Goal: Communication & Community: Answer question/provide support

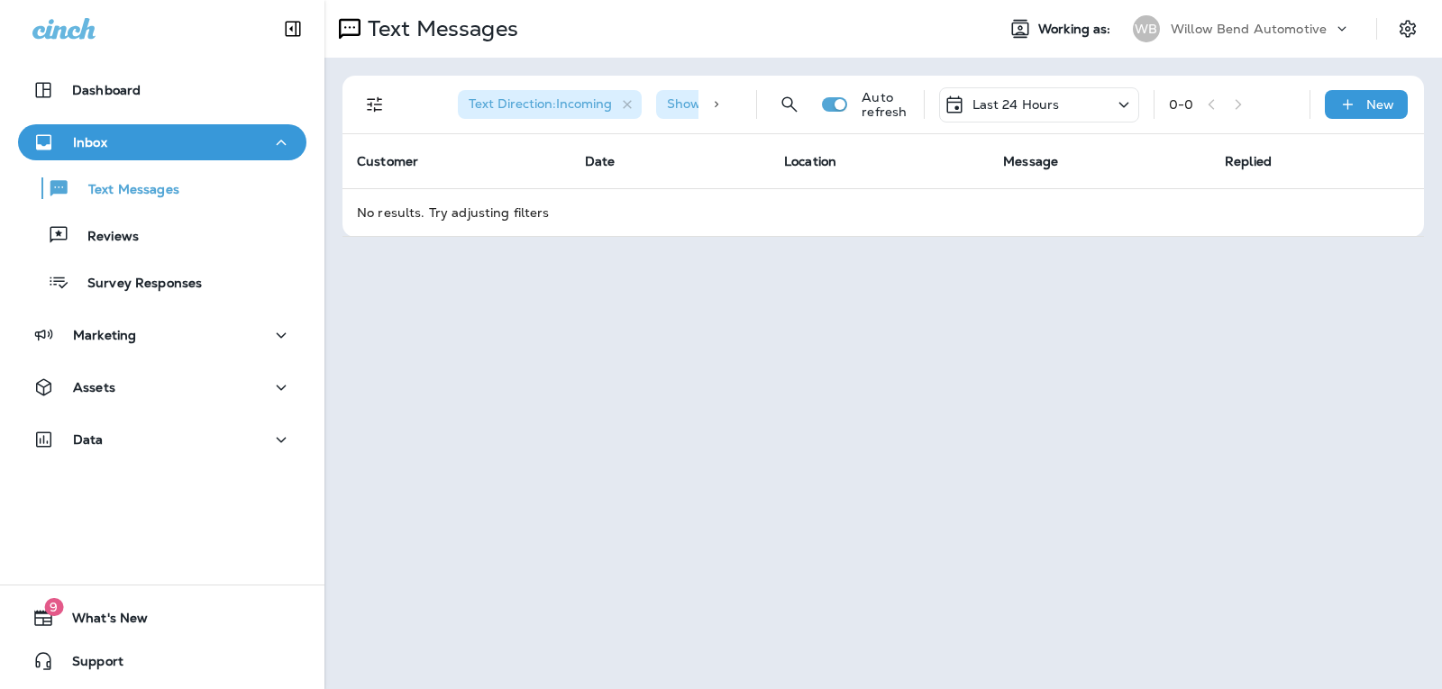
click at [1020, 108] on p "Last 24 Hours" at bounding box center [1015, 104] width 87 height 14
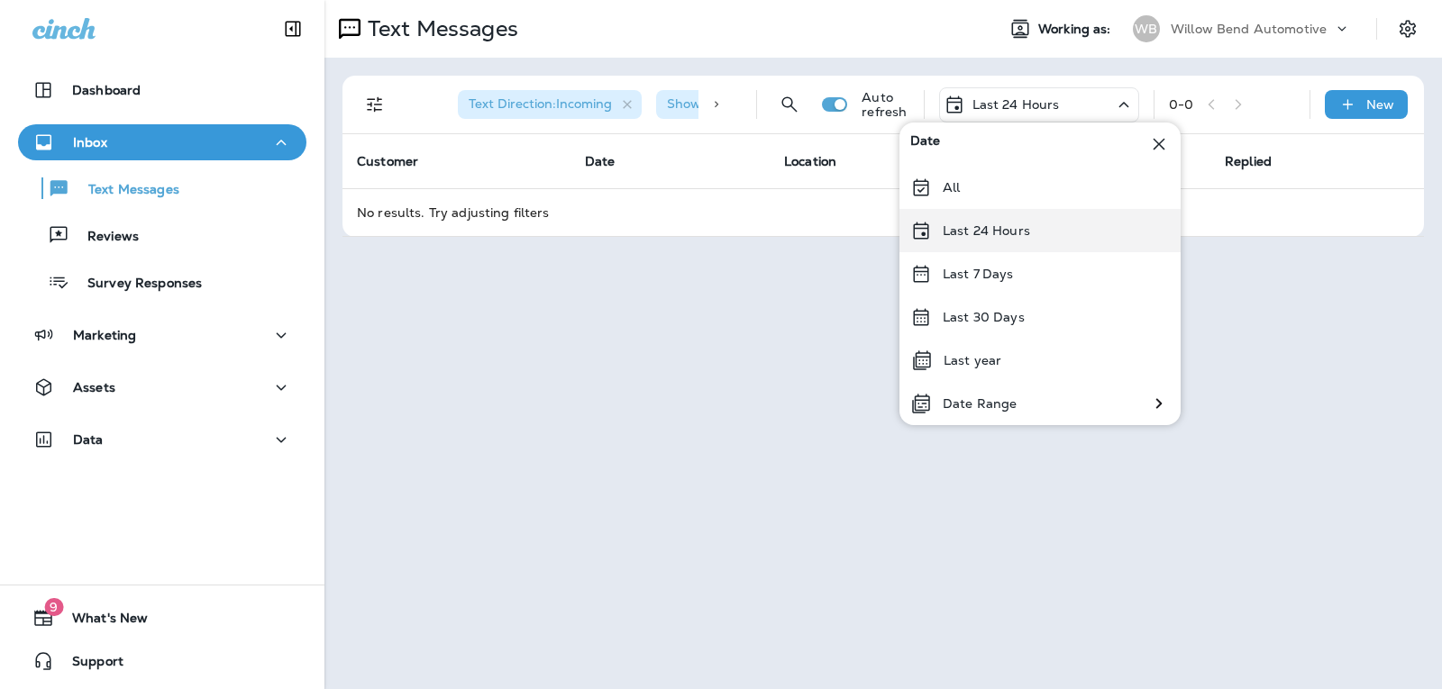
click at [1003, 235] on p "Last 24 Hours" at bounding box center [986, 230] width 87 height 14
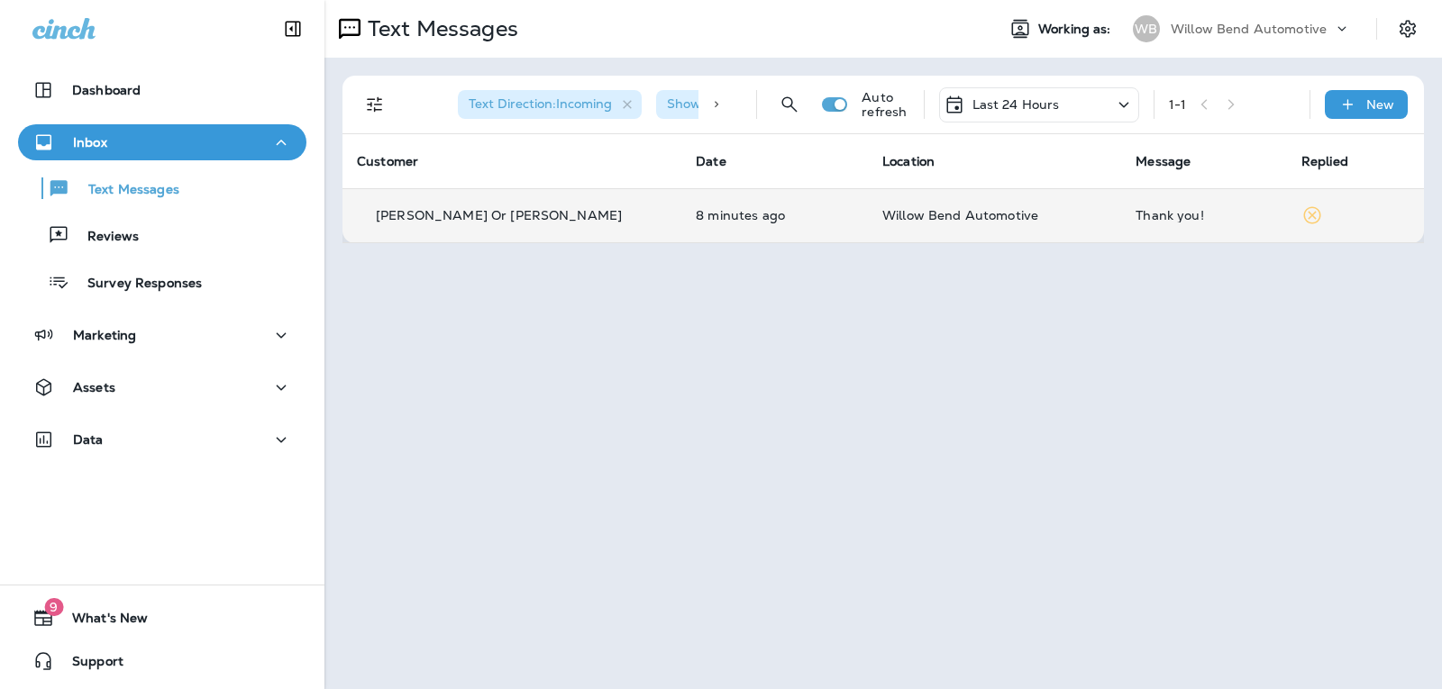
click at [1002, 207] on td "Willow Bend Automotive" at bounding box center [994, 215] width 253 height 54
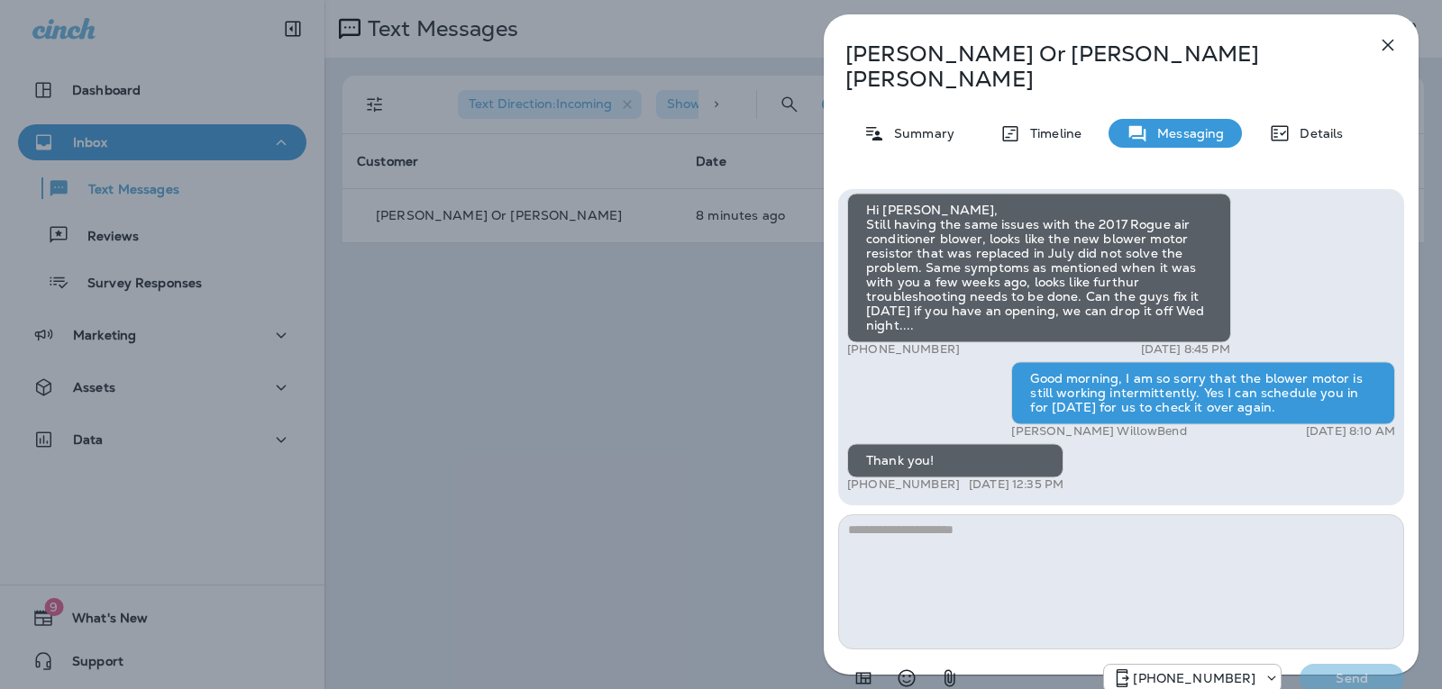
click at [973, 529] on textarea at bounding box center [1121, 582] width 566 height 135
type textarea "*"
type textarea "**********"
click at [1334, 664] on button "Send" at bounding box center [1351, 678] width 105 height 29
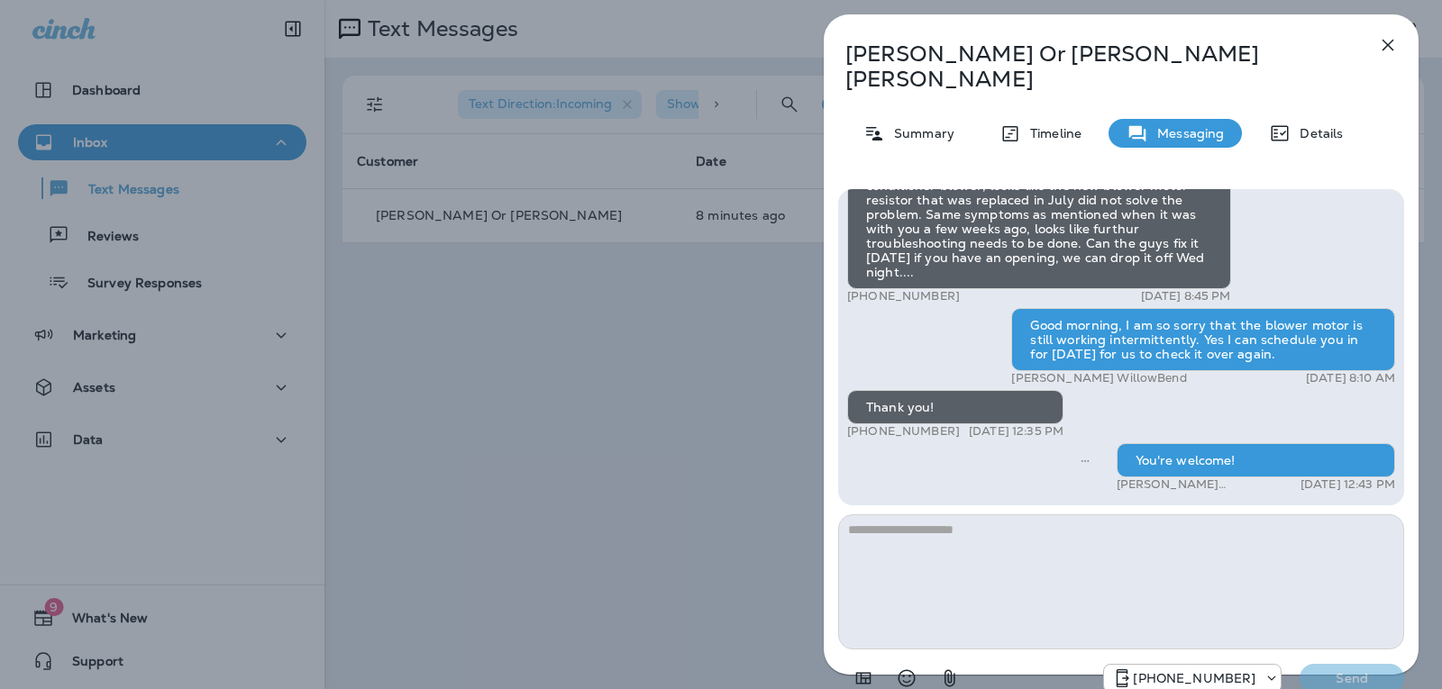
click at [1392, 50] on icon "button" at bounding box center [1388, 46] width 12 height 12
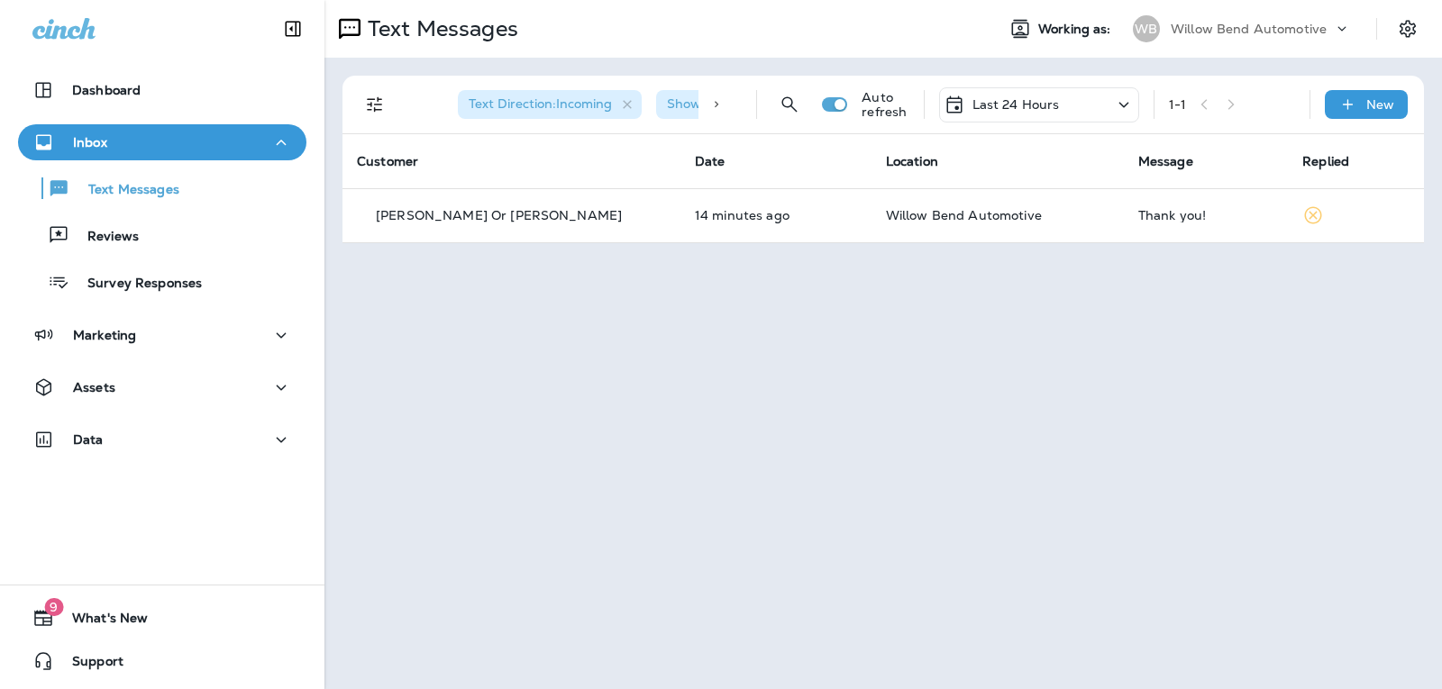
click at [1040, 91] on div "Last 24 Hours" at bounding box center [1039, 104] width 200 height 35
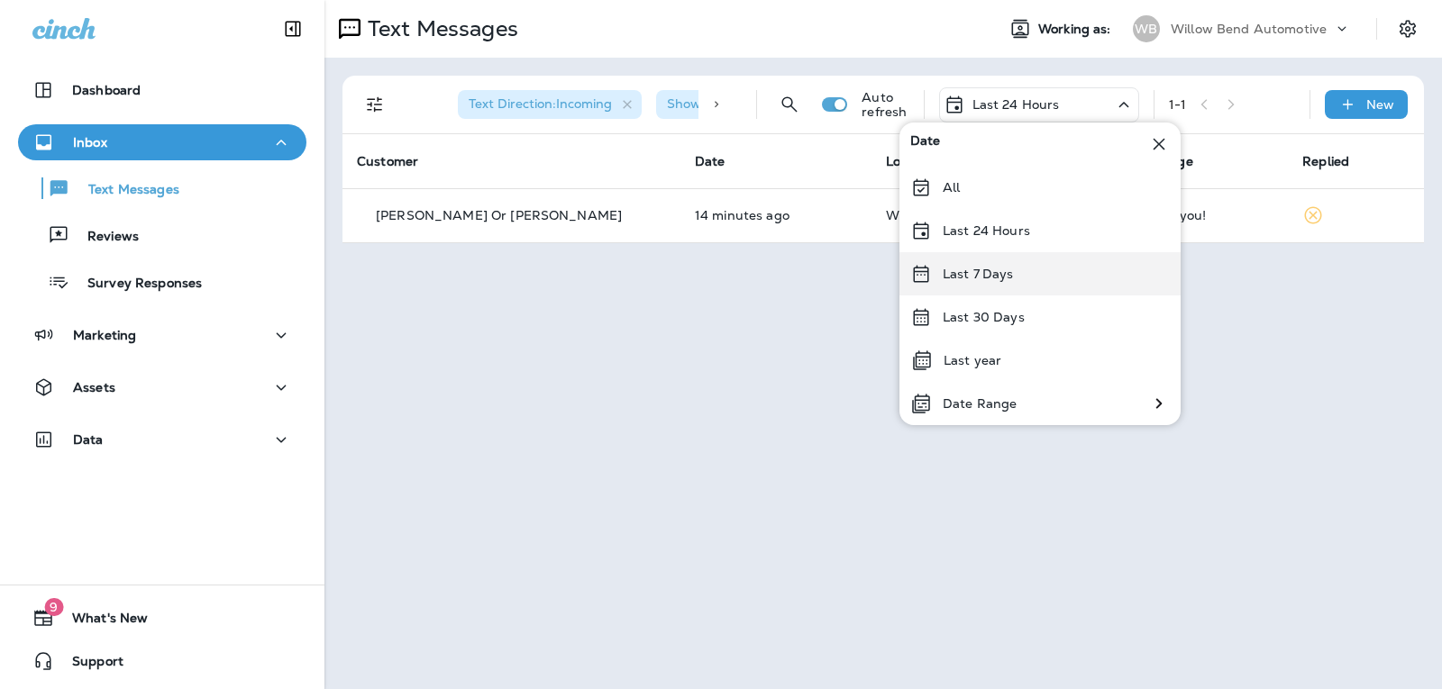
click at [1055, 262] on div "Last 7 Days" at bounding box center [1039, 273] width 281 height 43
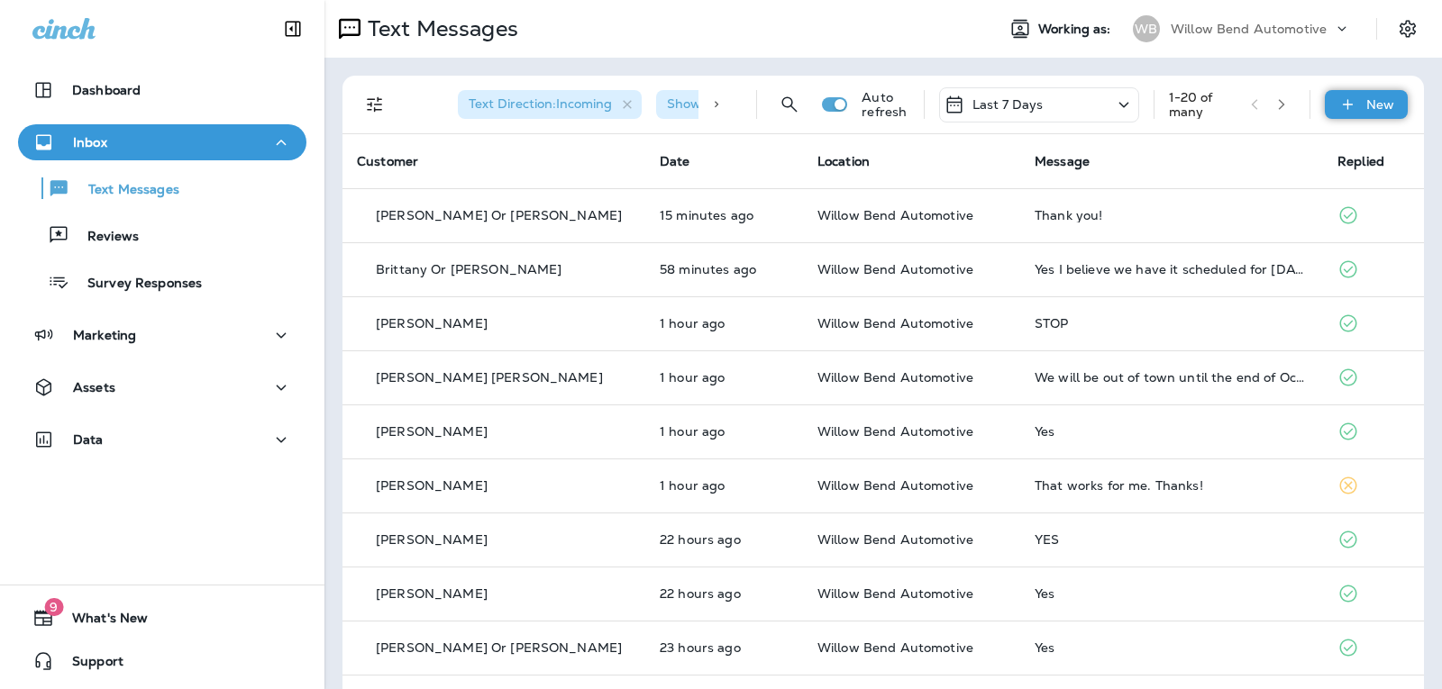
click at [1377, 107] on p "New" at bounding box center [1380, 104] width 28 height 14
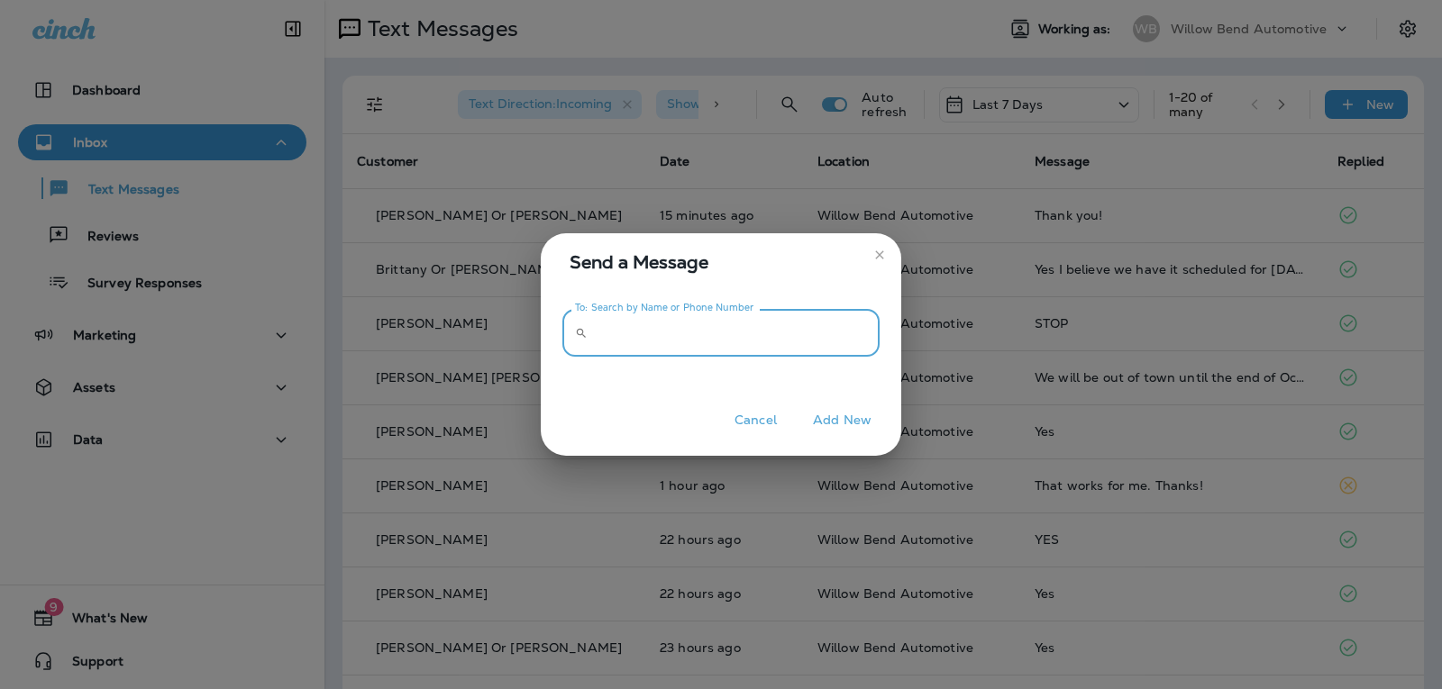
click at [862, 327] on input "To: Search by Name or Phone Number" at bounding box center [737, 333] width 285 height 48
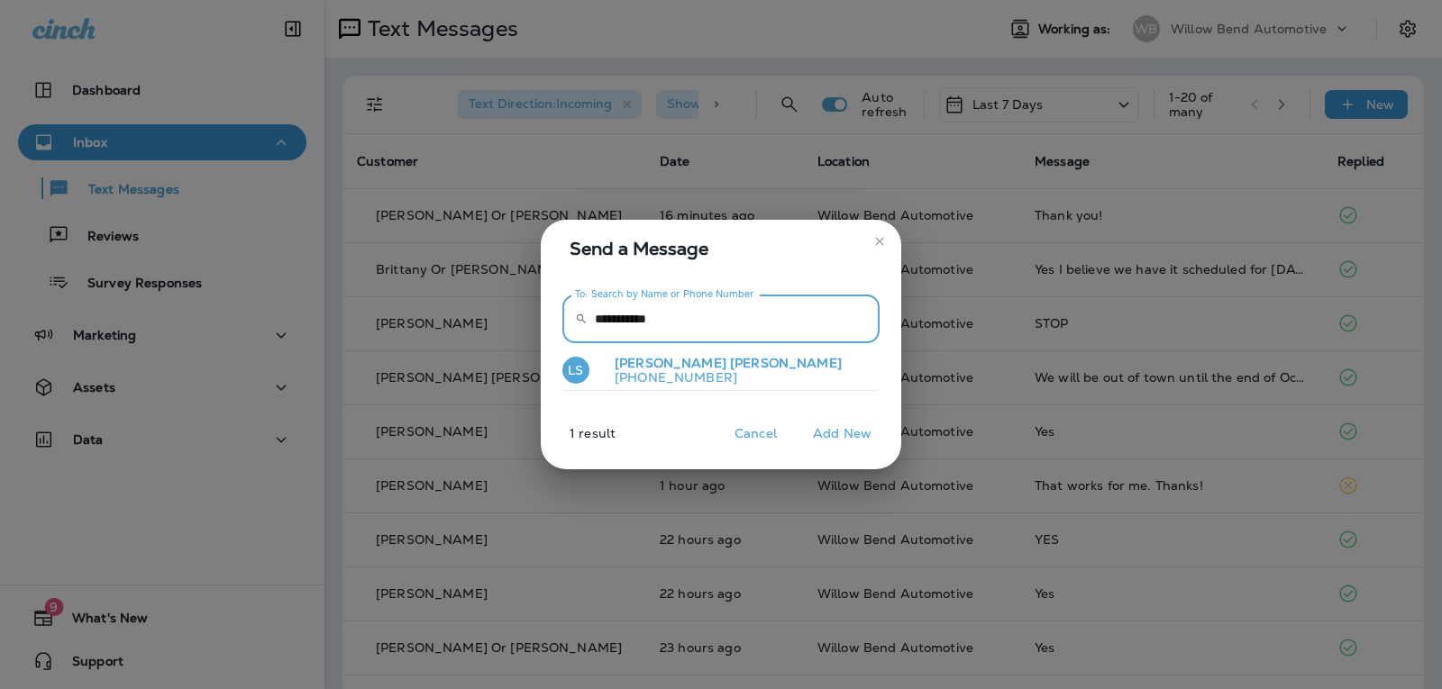
type input "**********"
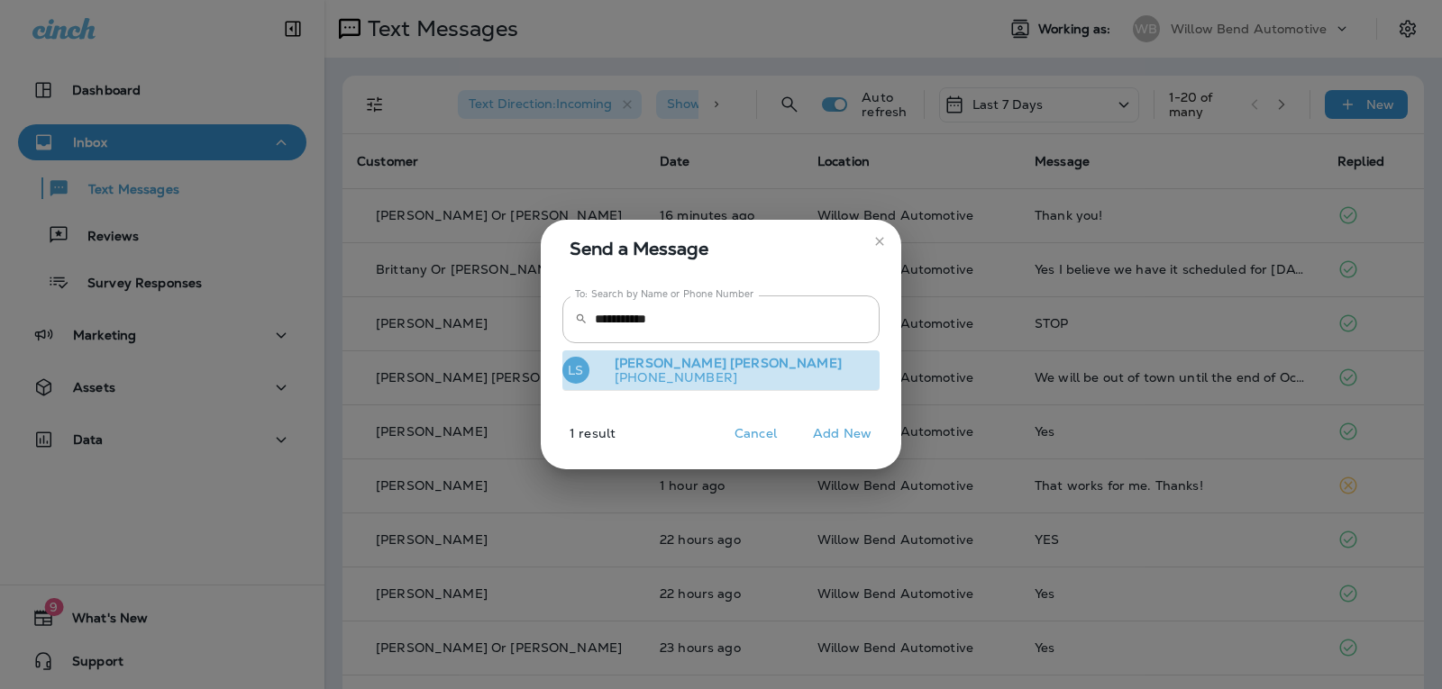
click at [806, 369] on button "LS [PERSON_NAME] [PHONE_NUMBER]" at bounding box center [720, 371] width 317 height 41
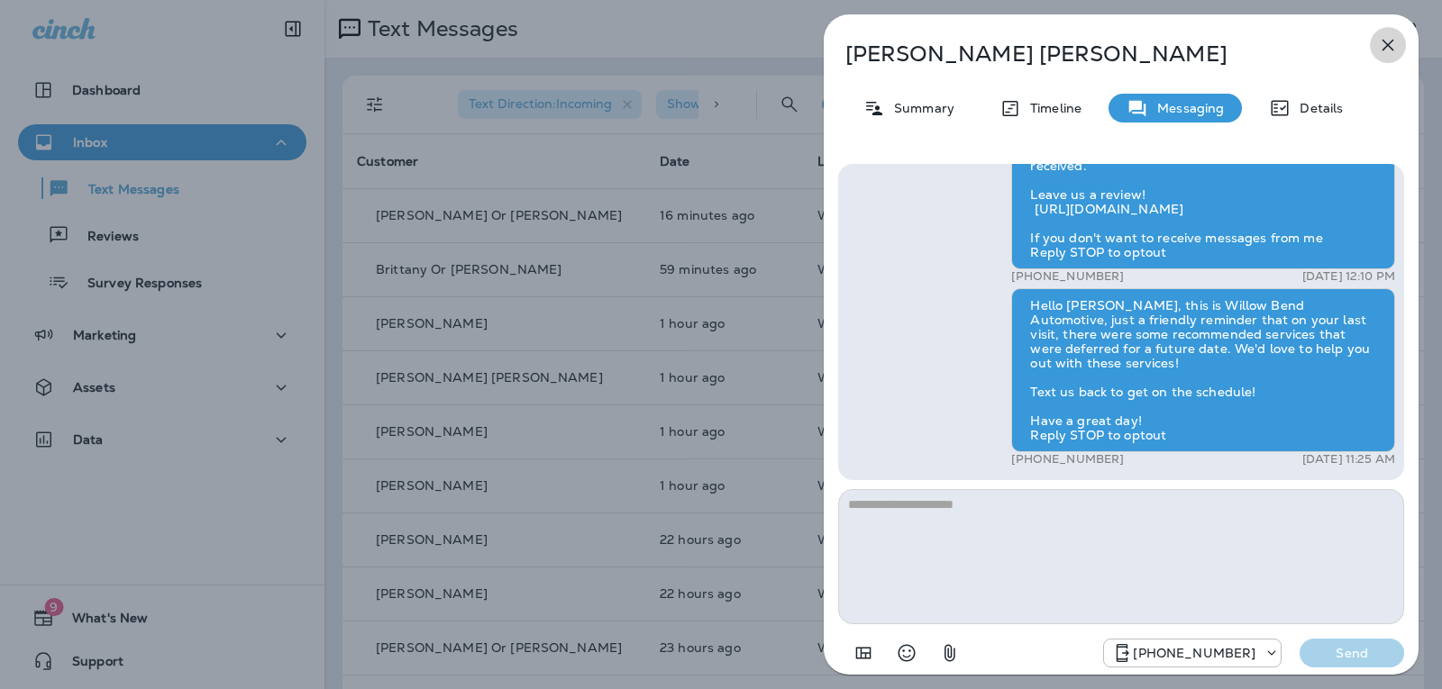
click at [1380, 41] on icon "button" at bounding box center [1388, 45] width 22 height 22
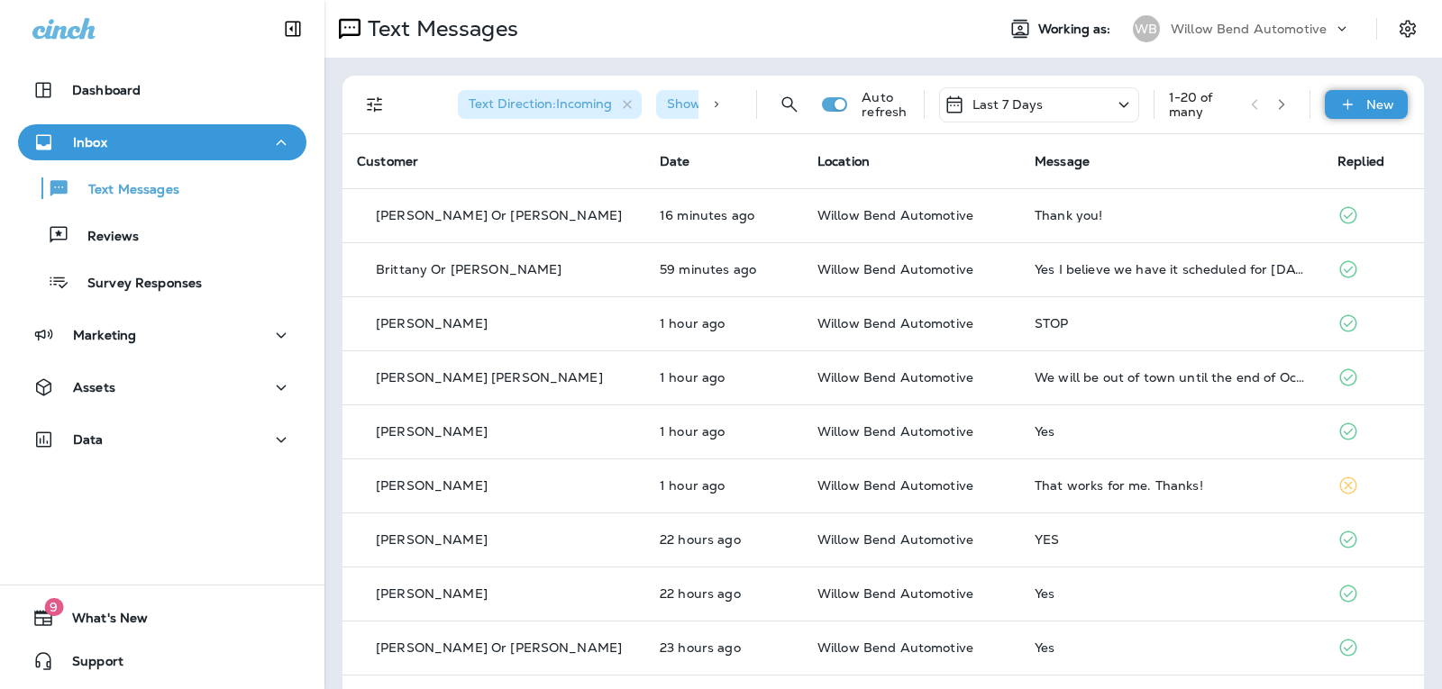
click at [1354, 91] on div "New" at bounding box center [1366, 104] width 83 height 29
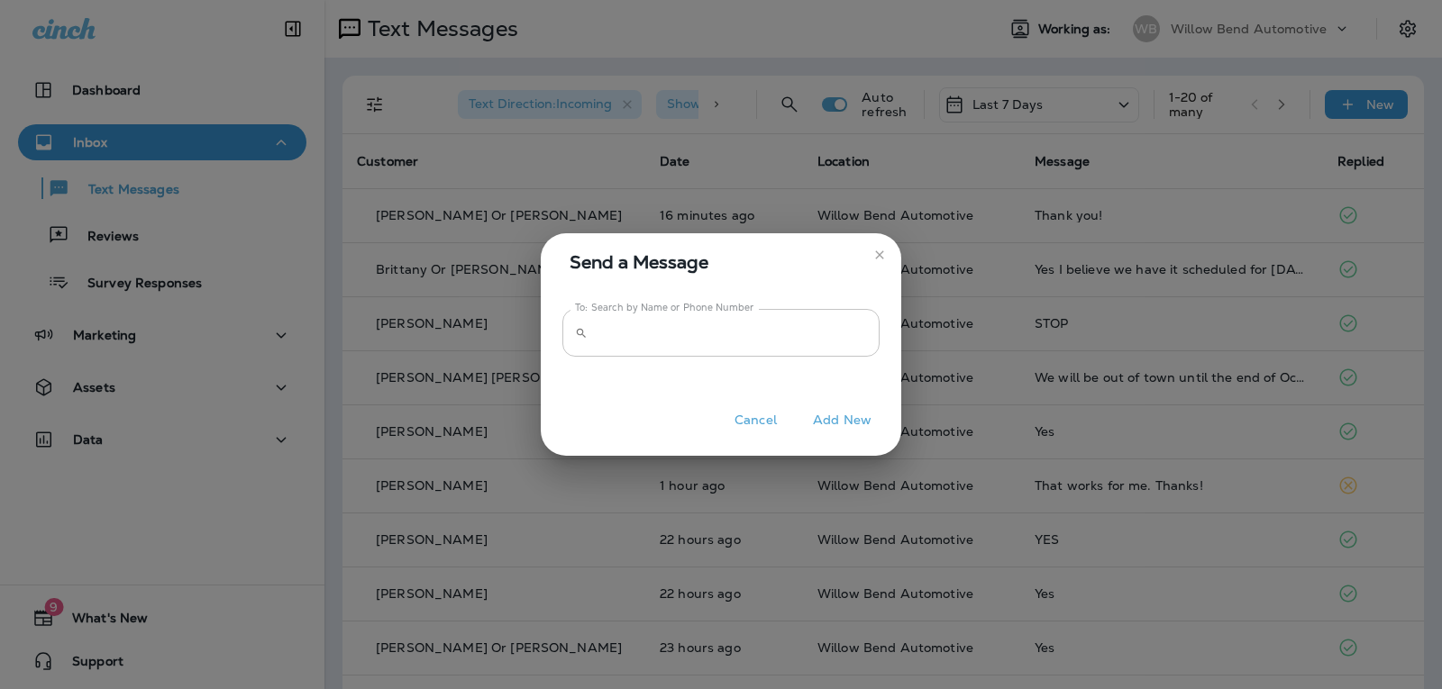
click at [836, 333] on input "To: Search by Name or Phone Number" at bounding box center [737, 333] width 285 height 48
type input "*"
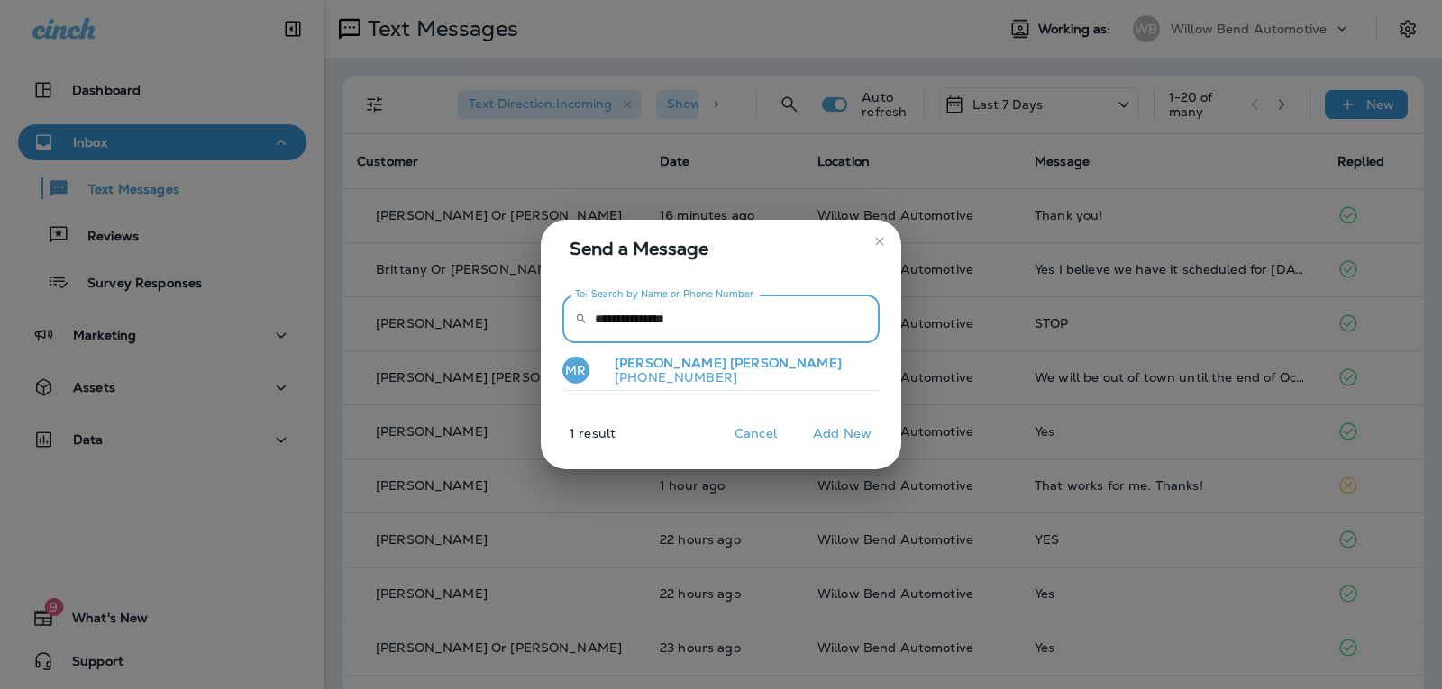
type input "**********"
drag, startPoint x: 747, startPoint y: 373, endPoint x: 760, endPoint y: 372, distance: 12.6
click at [748, 373] on button "MR [PERSON_NAME] [PHONE_NUMBER]" at bounding box center [720, 371] width 317 height 41
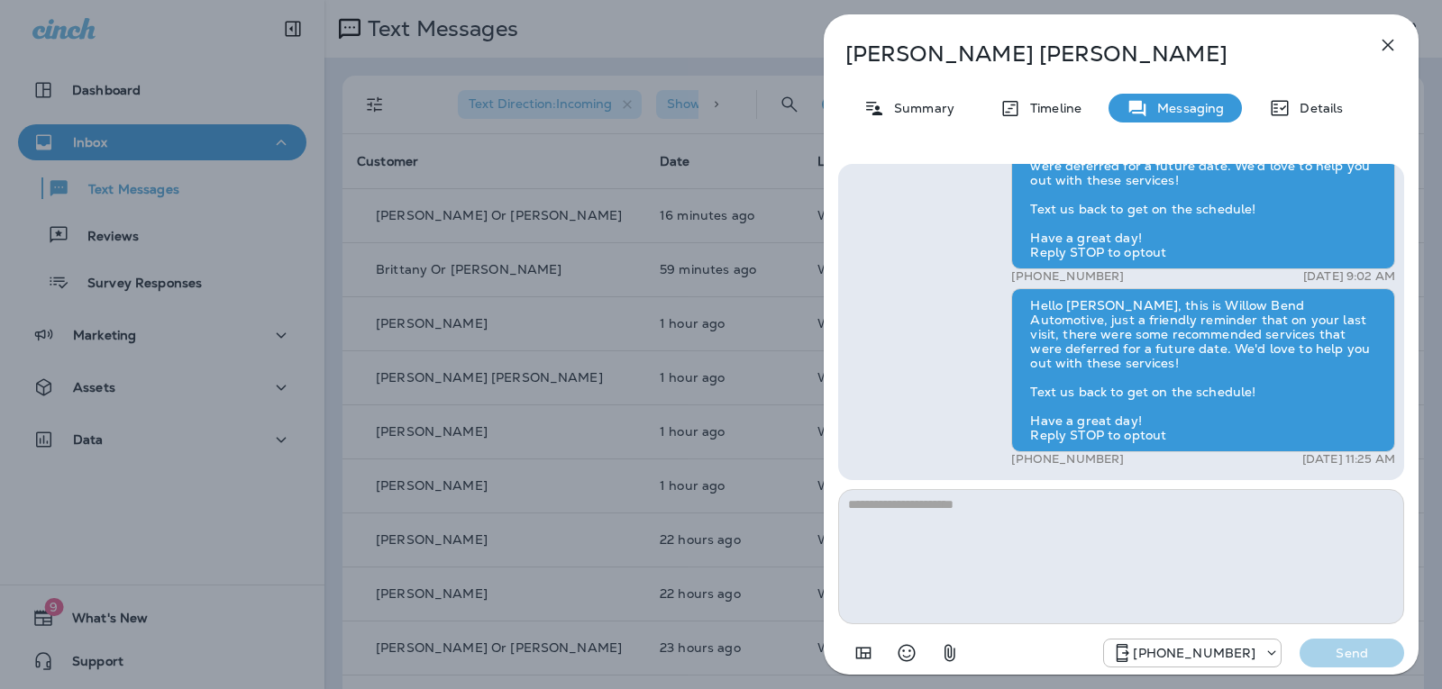
drag, startPoint x: 1386, startPoint y: 38, endPoint x: 1401, endPoint y: 39, distance: 15.3
click at [1389, 39] on icon "button" at bounding box center [1388, 45] width 22 height 22
